Goal: Find specific page/section: Find specific page/section

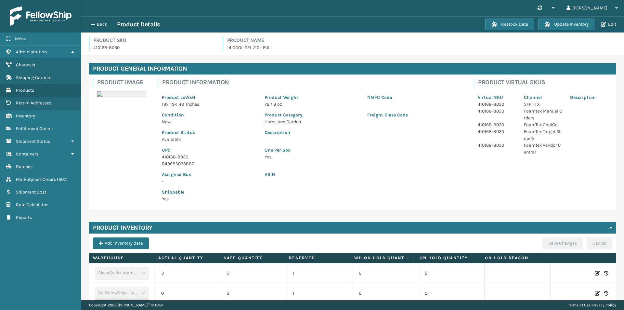
click at [97, 24] on button "Back" at bounding box center [102, 24] width 30 height 6
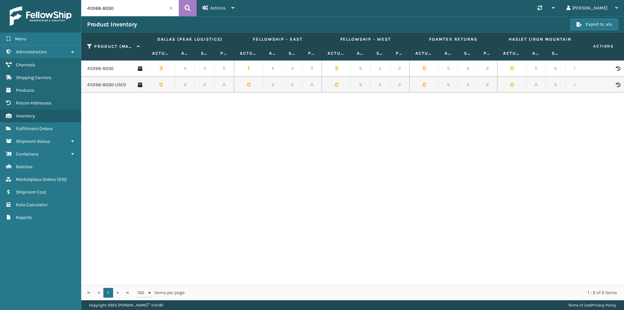
click at [121, 10] on input "410168-8030" at bounding box center [130, 8] width 98 height 16
type input "410168-8010"
click at [104, 66] on link "410168-8010" at bounding box center [99, 68] width 25 height 7
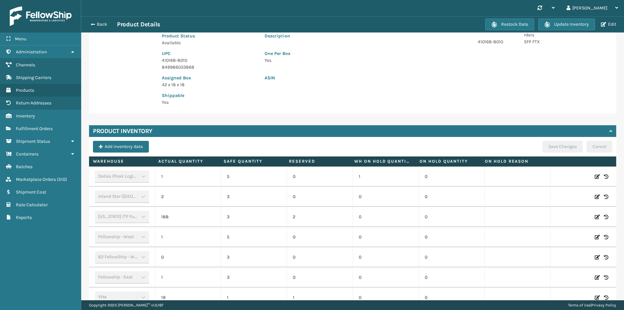
scroll to position [136, 0]
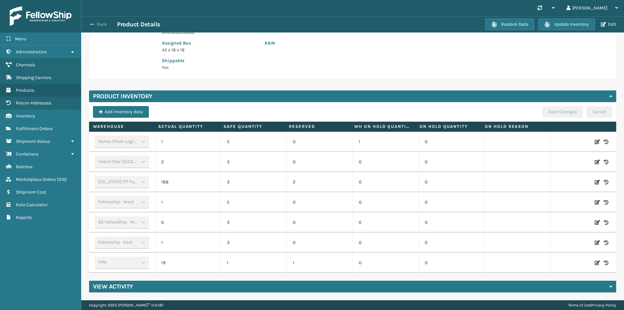
click at [101, 26] on button "Back" at bounding box center [102, 24] width 30 height 6
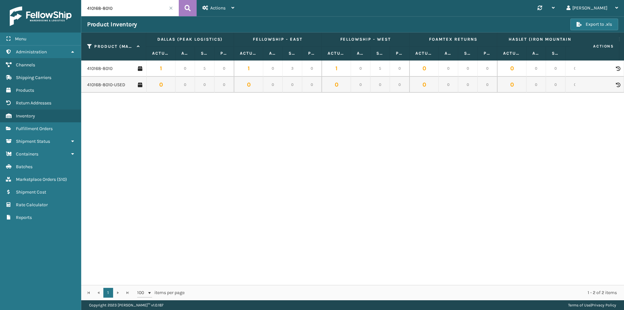
drag, startPoint x: 129, startPoint y: 10, endPoint x: 54, endPoint y: 6, distance: 75.2
click at [54, 0] on div "Menu Administration Channels Shipping Carriers Products Return Addresses Invent…" at bounding box center [312, 0] width 624 height 0
paste input "6"
type input "410168-8060"
click at [186, 9] on icon at bounding box center [188, 8] width 6 height 10
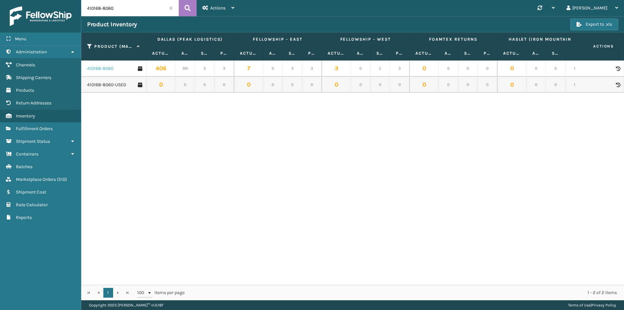
click at [107, 68] on link "410168-8060" at bounding box center [100, 68] width 26 height 7
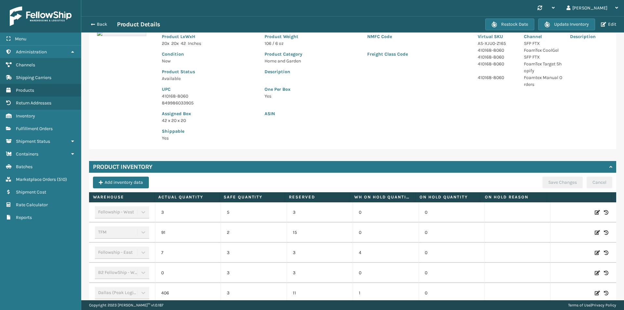
scroll to position [163, 0]
